Goal: Task Accomplishment & Management: Manage account settings

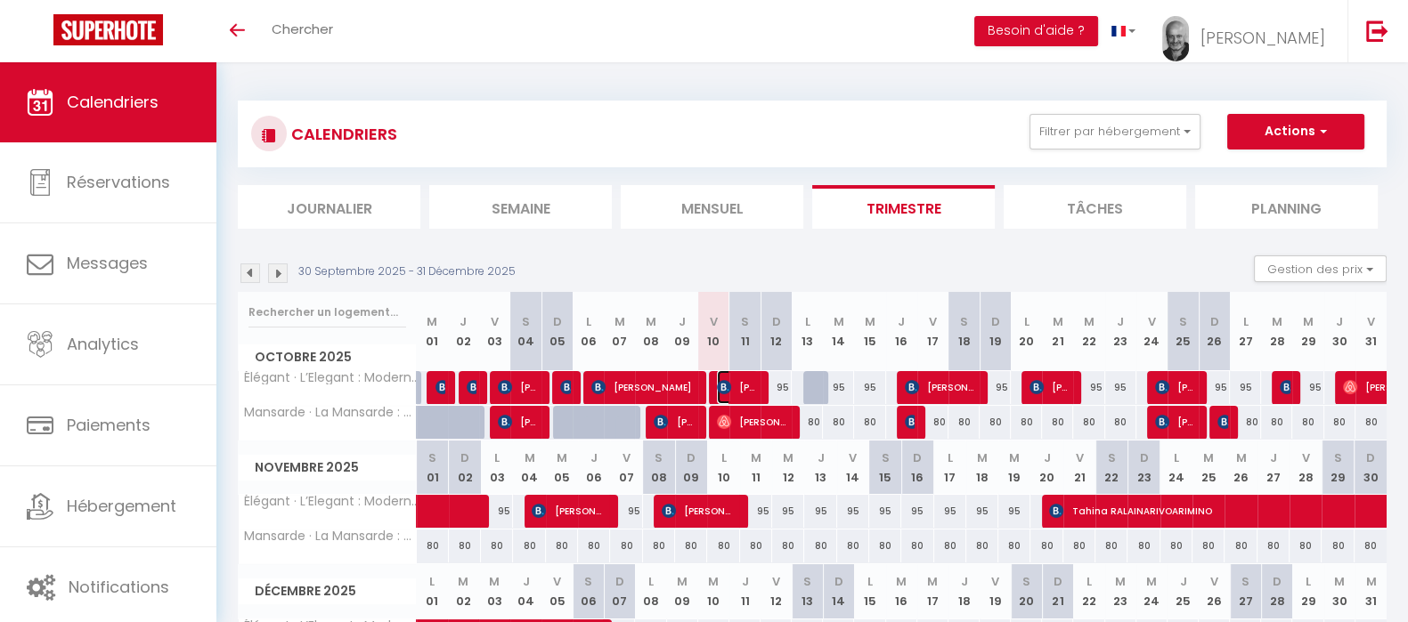
click at [738, 384] on span "[PERSON_NAME]" at bounding box center [738, 387] width 42 height 34
select select "OK"
select select "0"
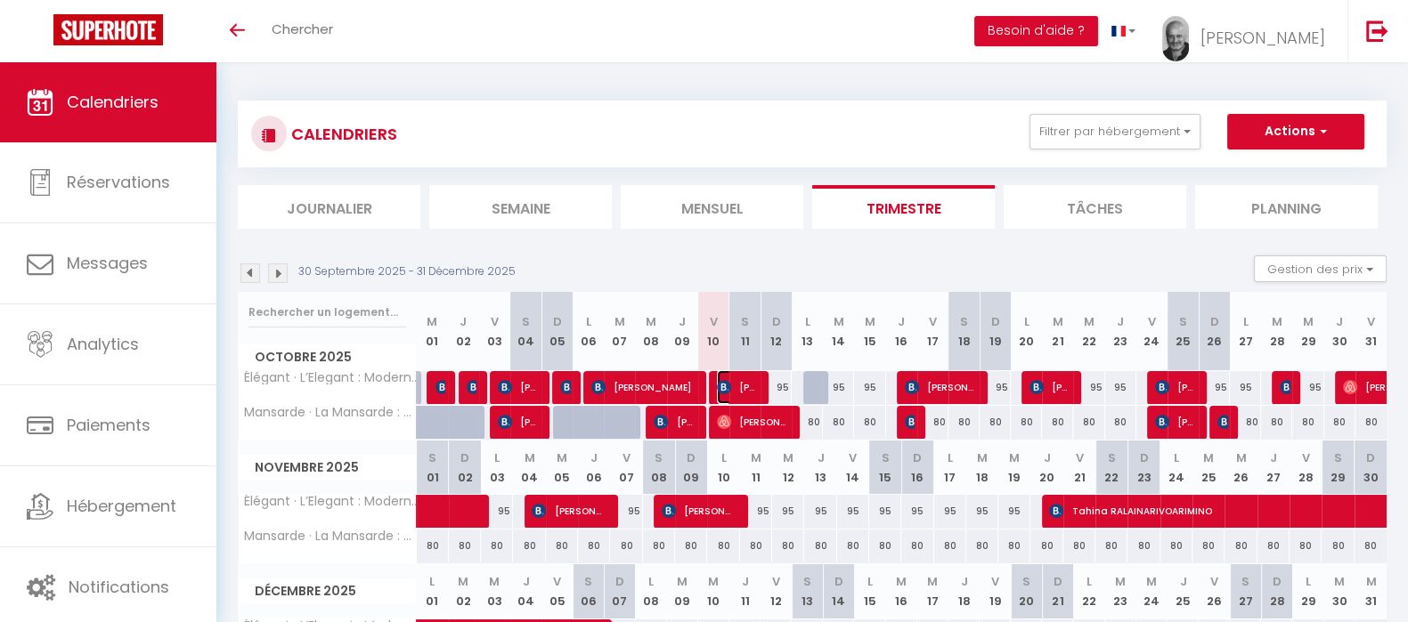
select select "1"
select select
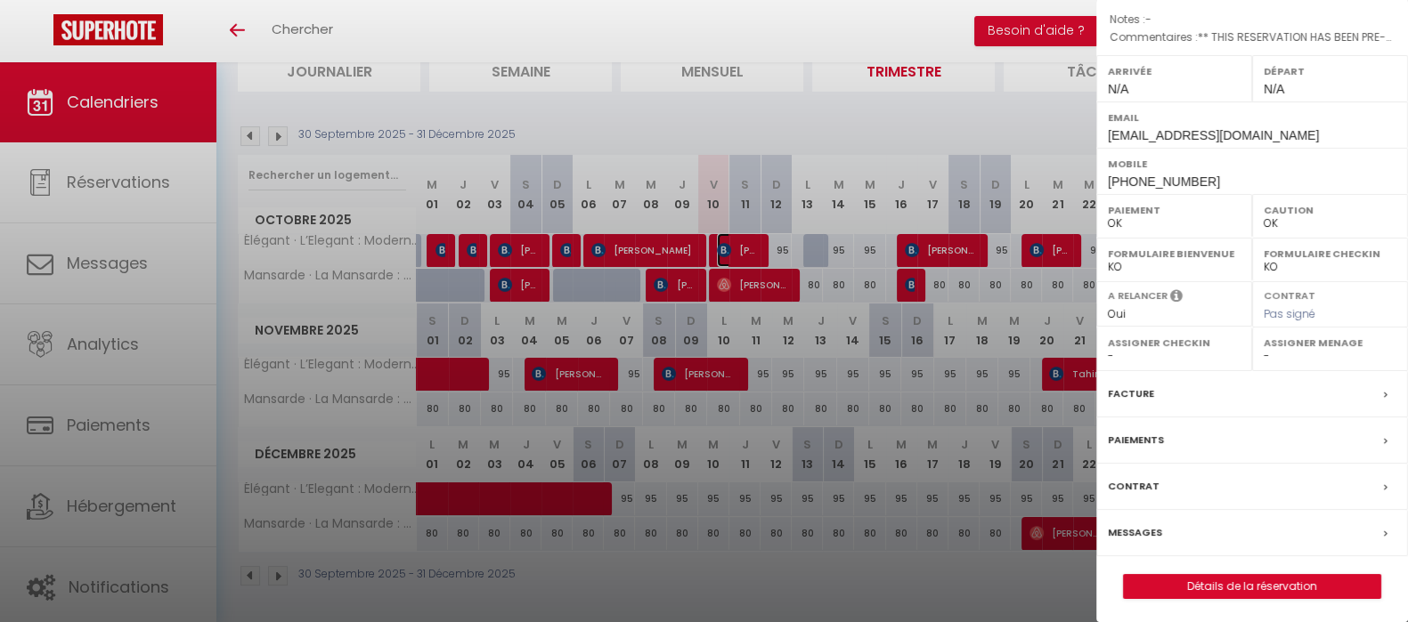
scroll to position [250, 0]
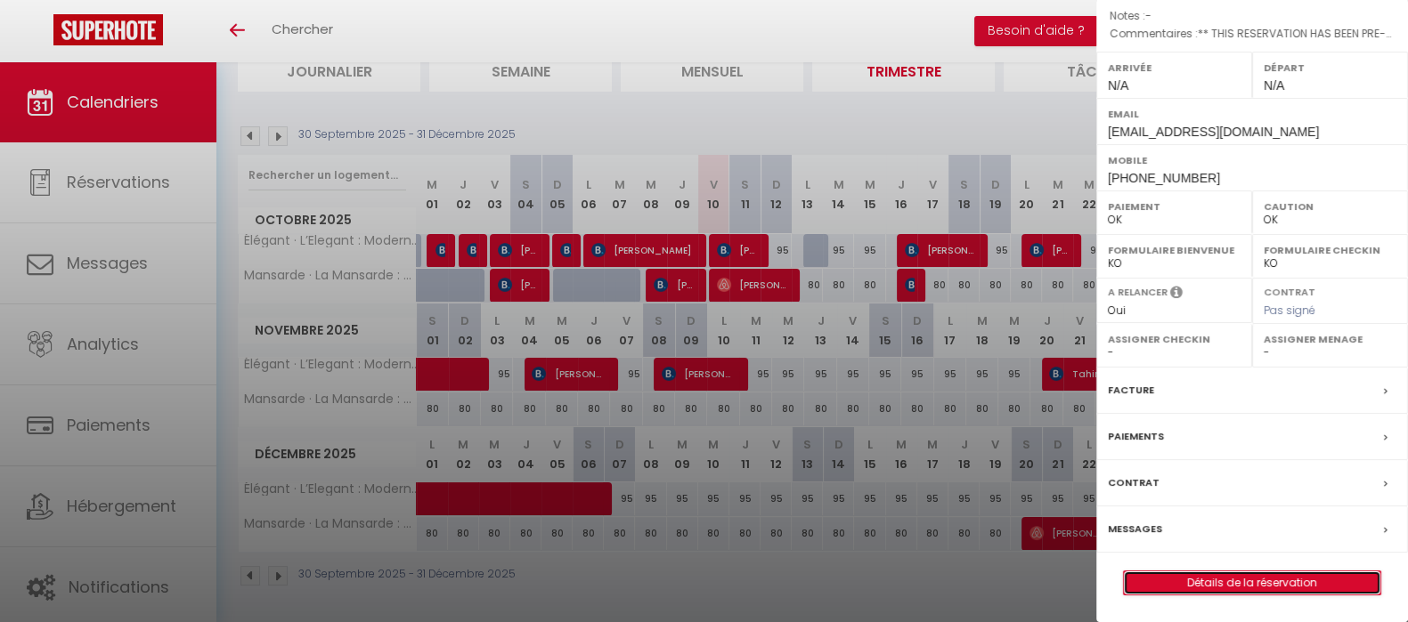
click at [1242, 587] on link "Détails de la réservation" at bounding box center [1252, 583] width 256 height 23
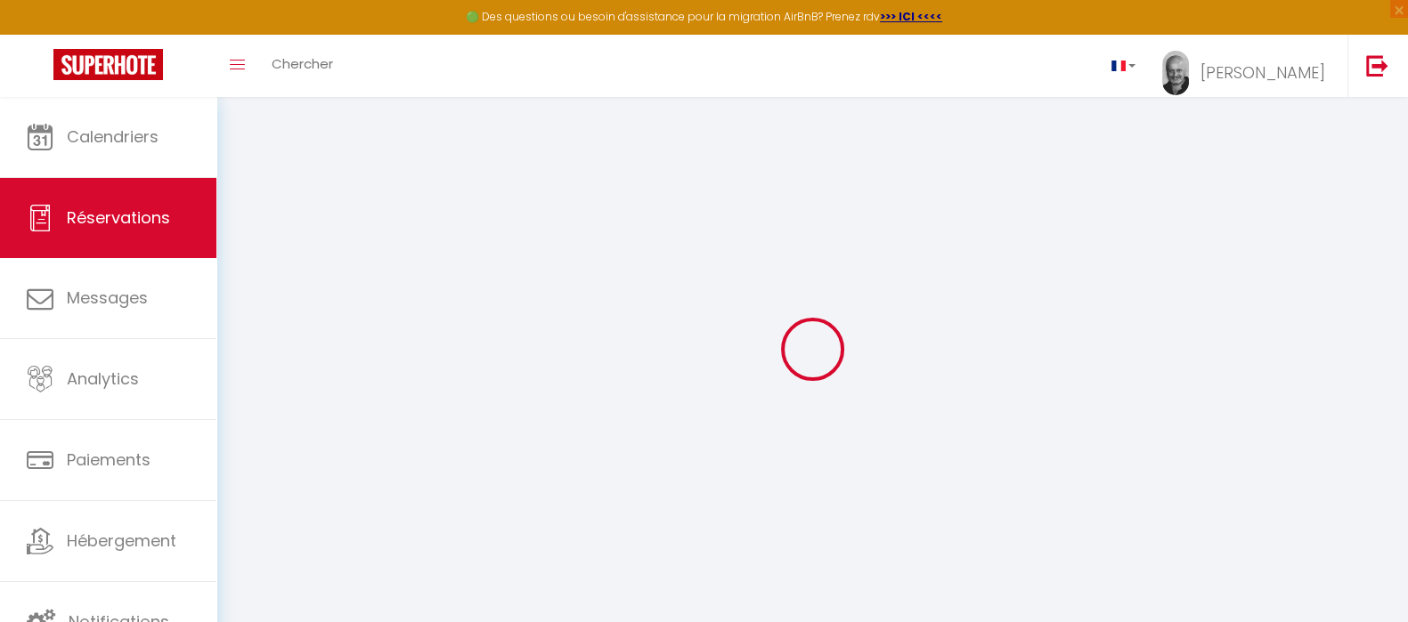
type input "[PERSON_NAME]"
type input "Kandin"
type input "[EMAIL_ADDRESS][DOMAIN_NAME]"
type input "[PHONE_NUMBER]"
type input "[STREET_ADDRESS][PERSON_NAME]"
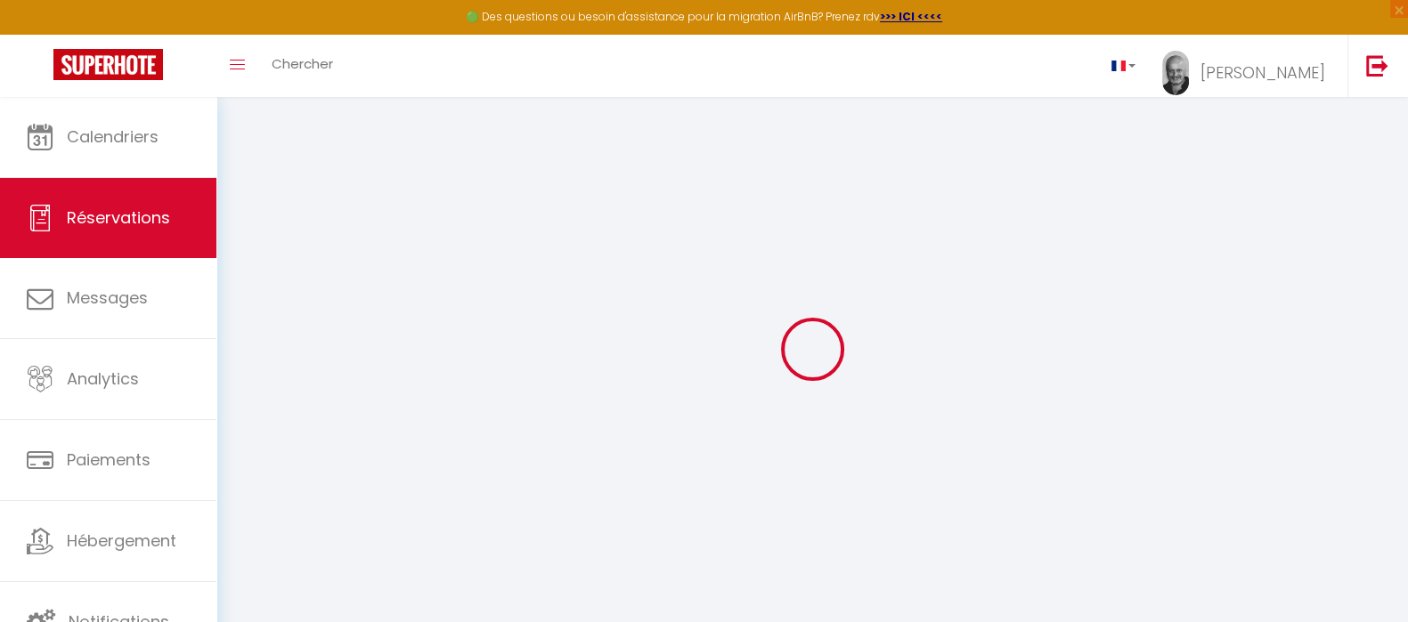
type input "Annecy."
select select "FR"
type input "45.36"
type input "3.81"
select select "43427"
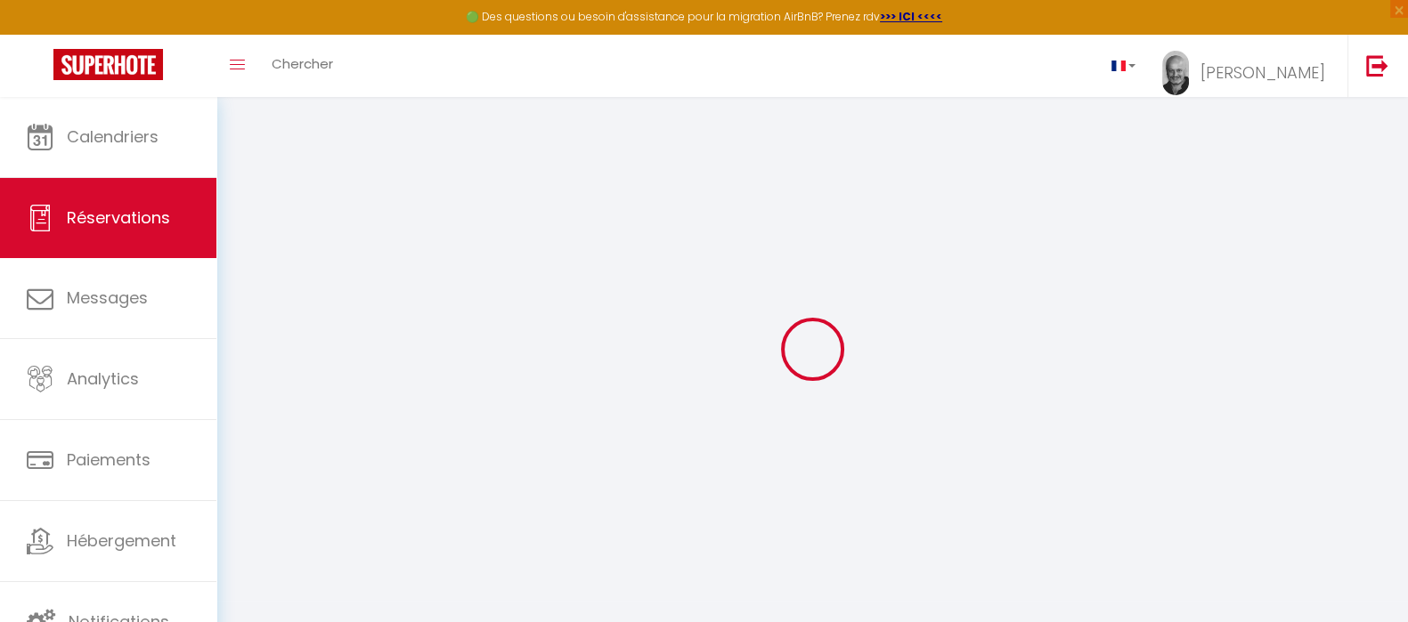
select select "1"
select select
type input "4"
select select "12"
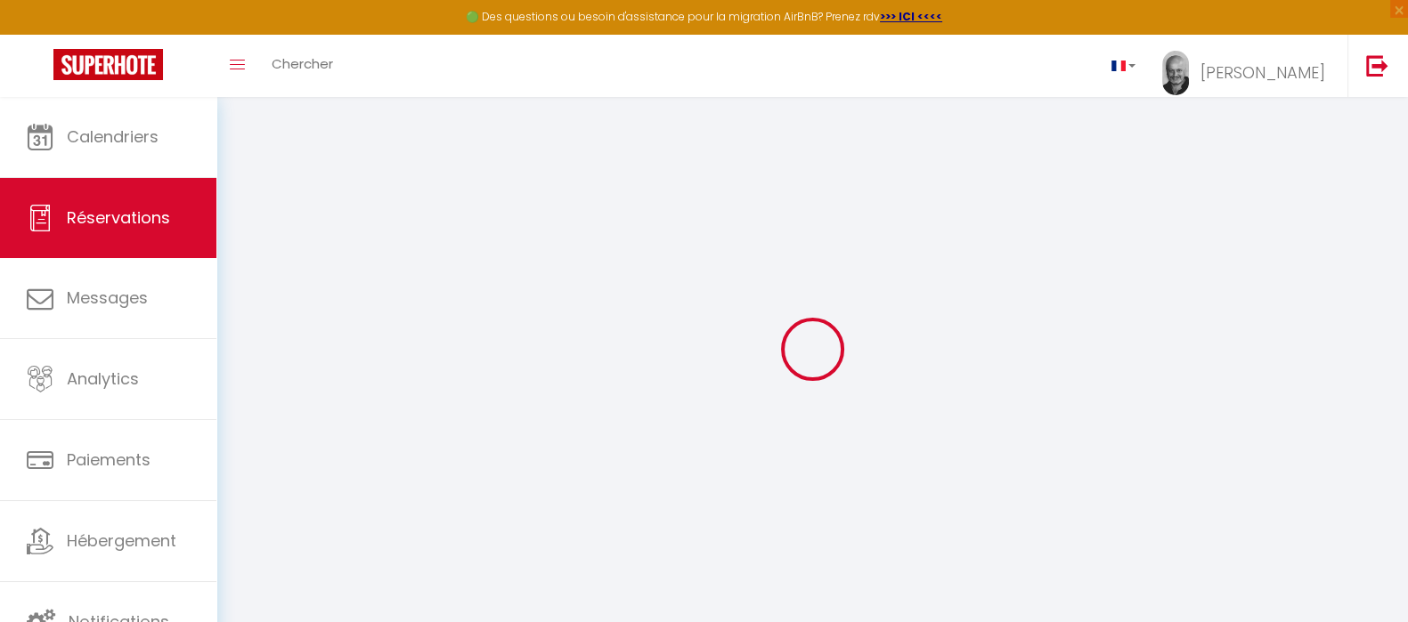
select select "15"
type input "227.8"
checkbox input "false"
select select "2"
type input "0"
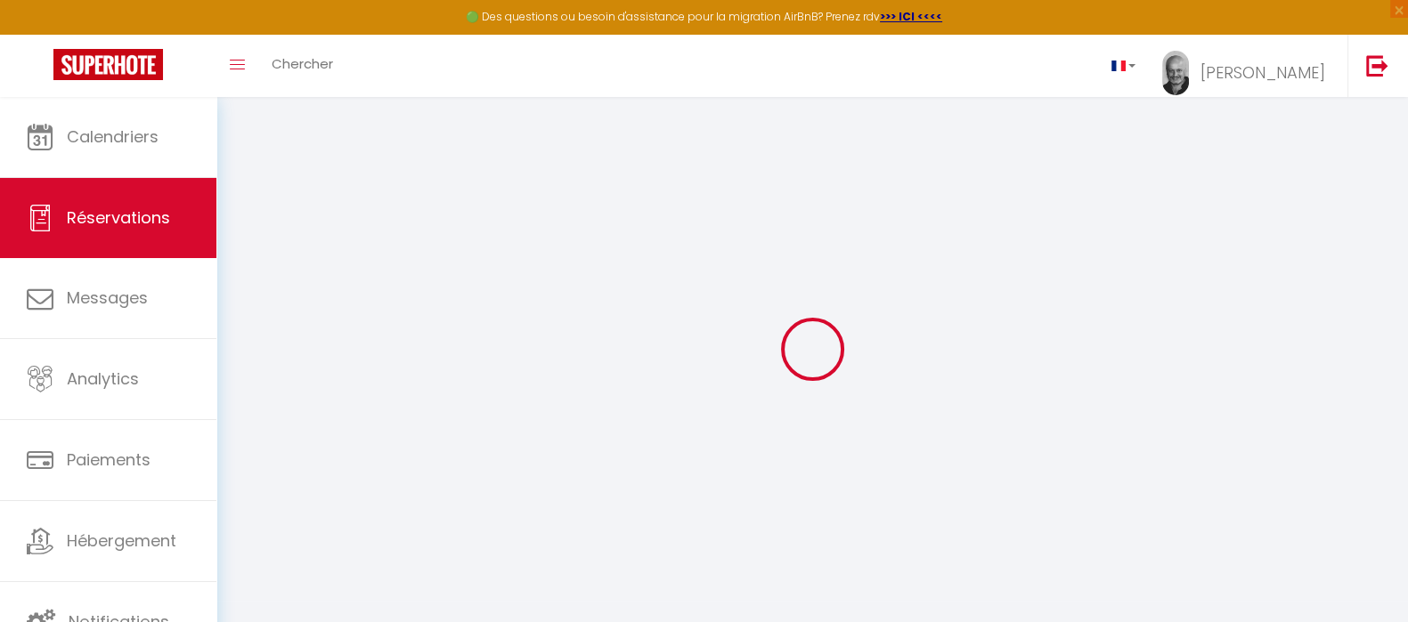
type input "0"
select select
checkbox input "false"
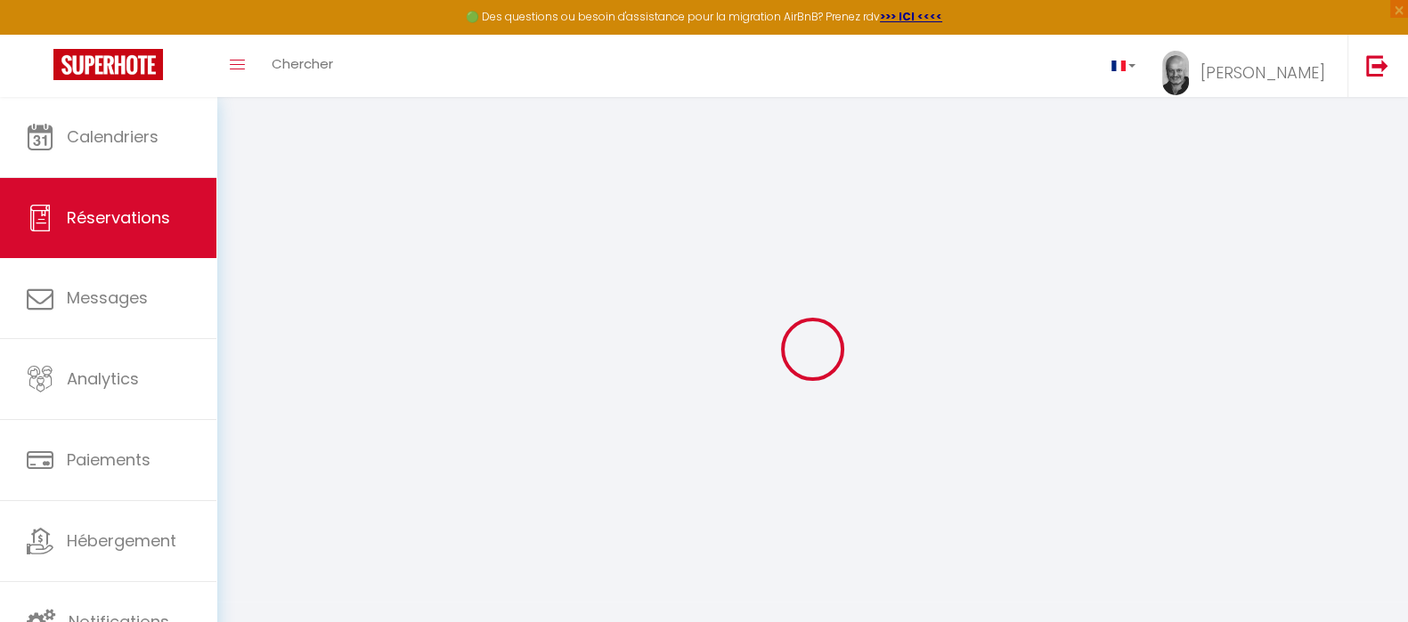
select select
checkbox input "false"
select select
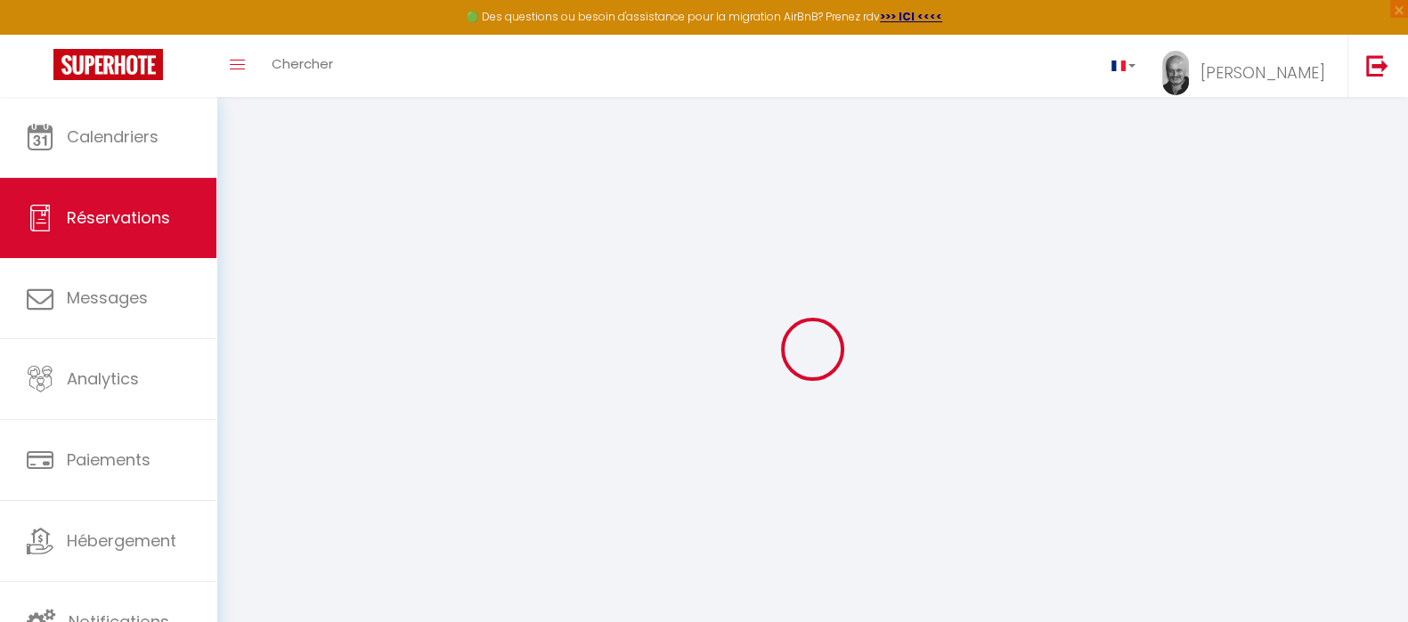
checkbox input "false"
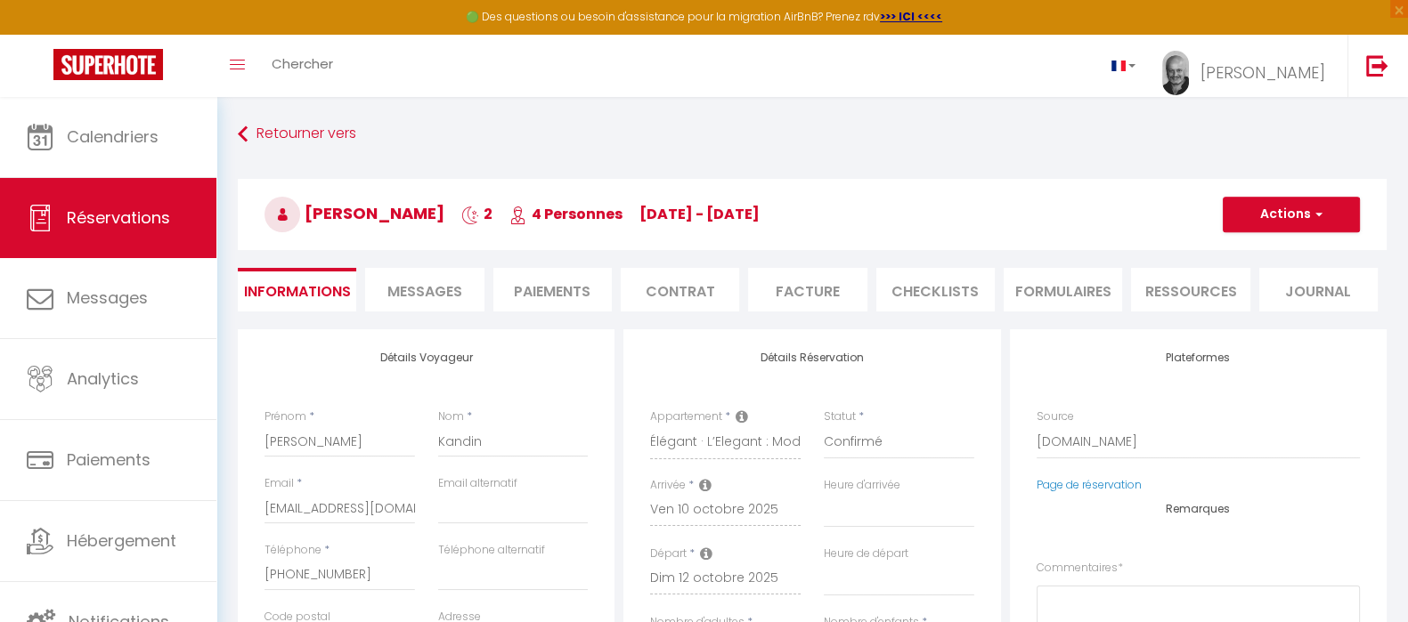
select select
checkbox input "false"
type textarea "** THIS RESERVATION HAS BEEN PRE-PAID ** BOOKING NOTE : Payment charge is EUR 3…"
type input "39"
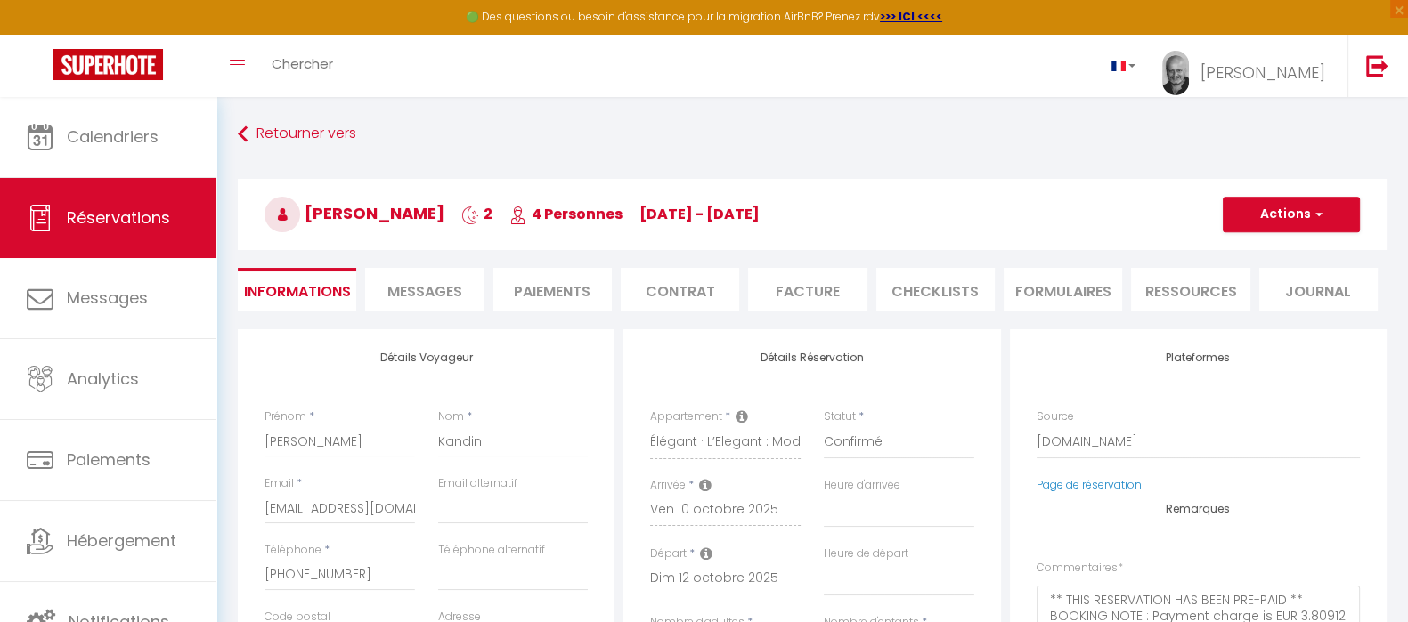
type input "5.28"
select select
checkbox input "false"
select select
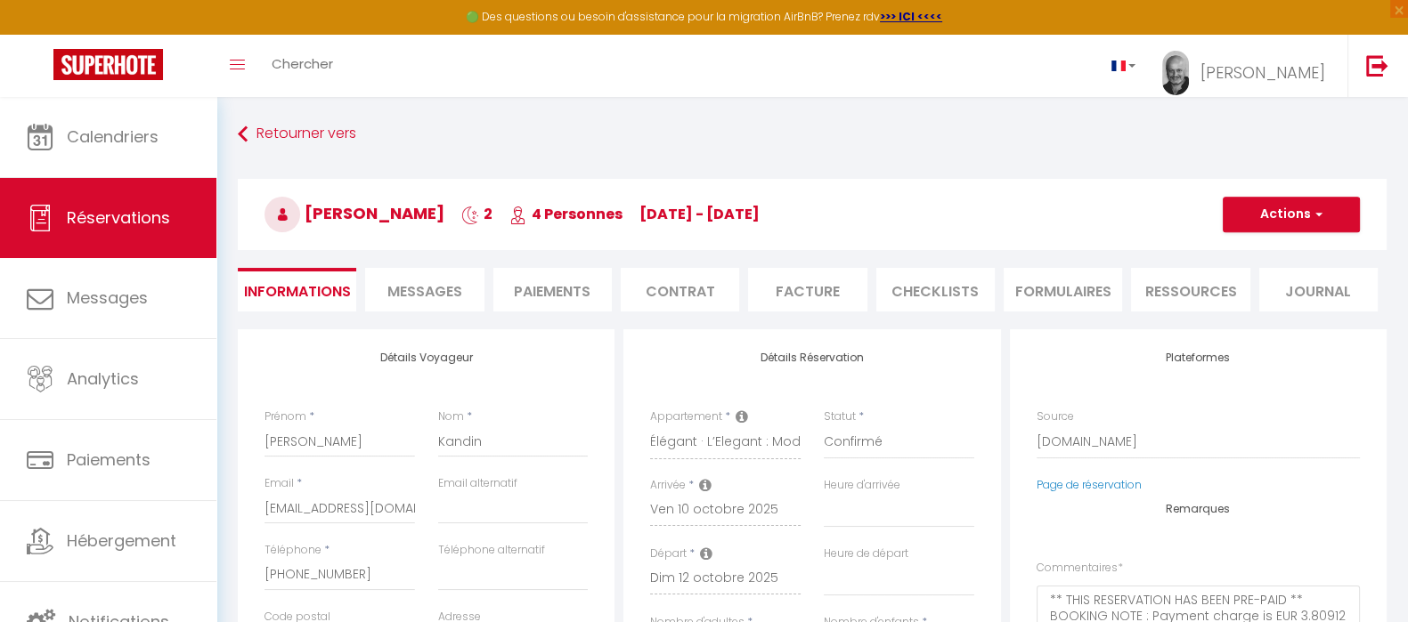
select select
click at [421, 289] on span "Messages" at bounding box center [424, 291] width 75 height 20
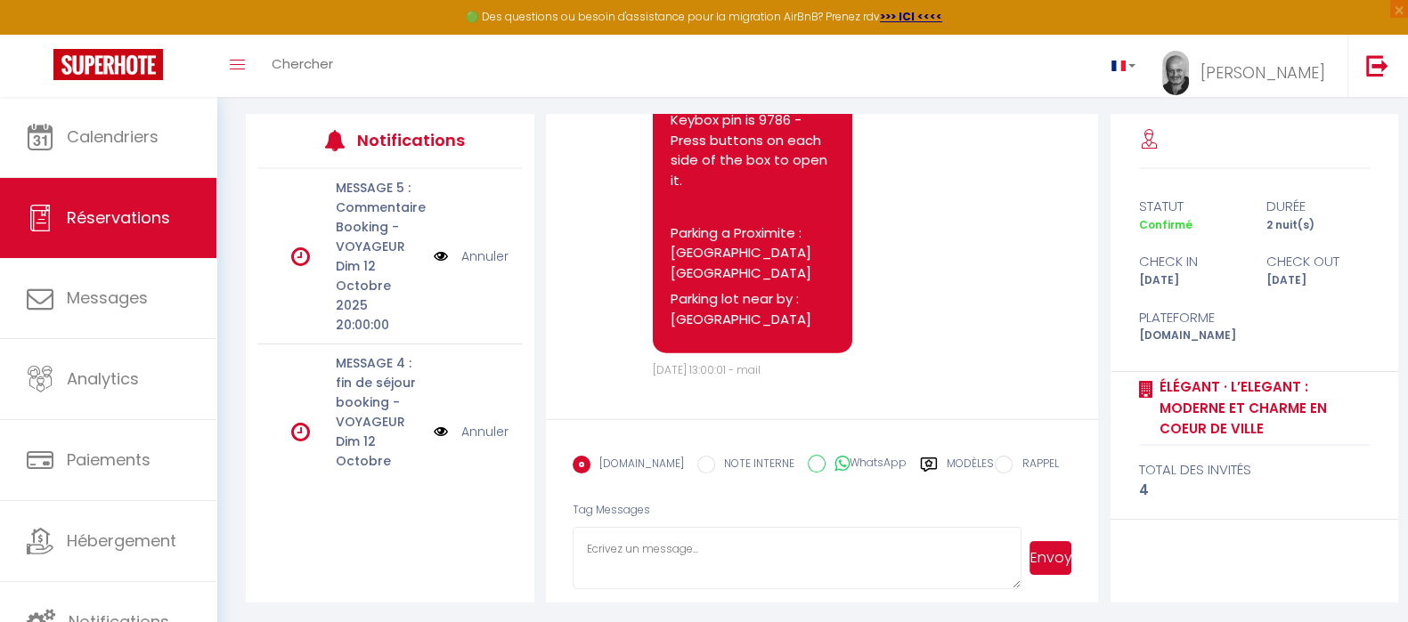
scroll to position [6898, 0]
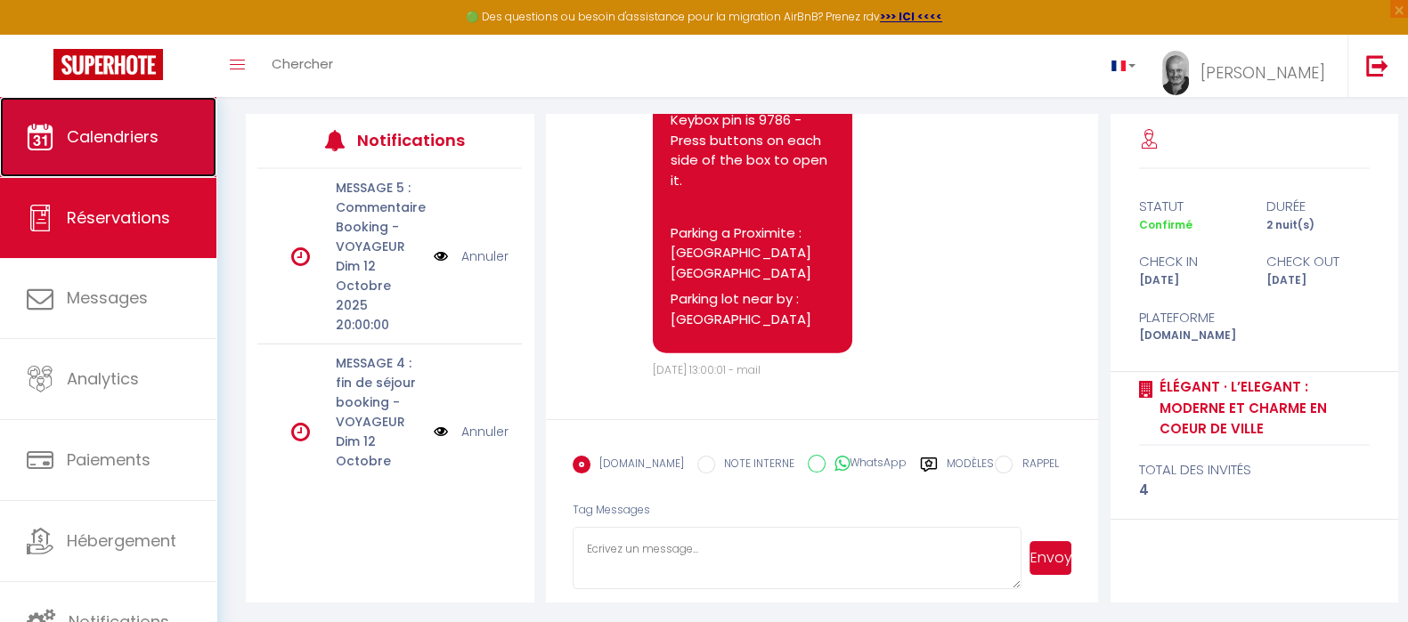
click at [69, 129] on span "Calendriers" at bounding box center [113, 137] width 92 height 22
